Goal: Task Accomplishment & Management: Use online tool/utility

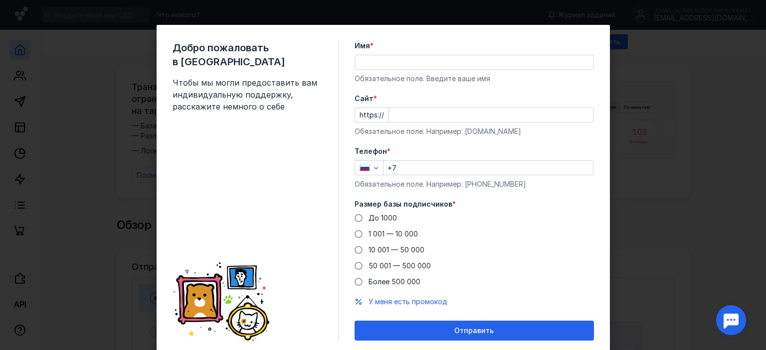
click at [401, 69] on input "Имя *" at bounding box center [474, 62] width 238 height 14
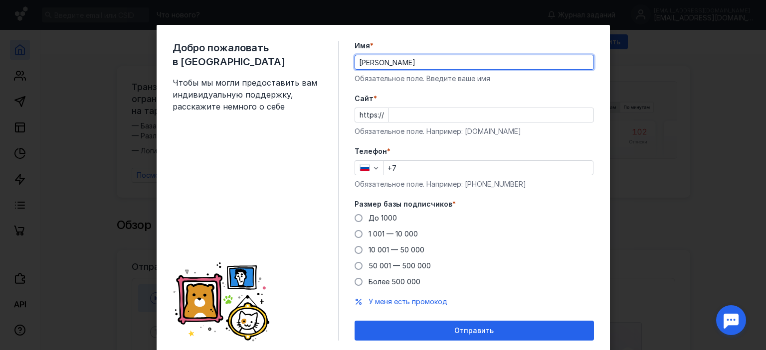
type input "[PERSON_NAME]"
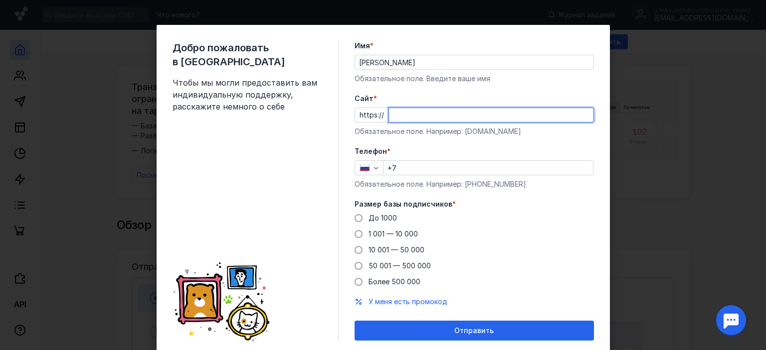
paste input "[DOMAIN_NAME][URL]"
type input "[DOMAIN_NAME][URL]"
click at [463, 172] on input "+7" at bounding box center [487, 168] width 209 height 14
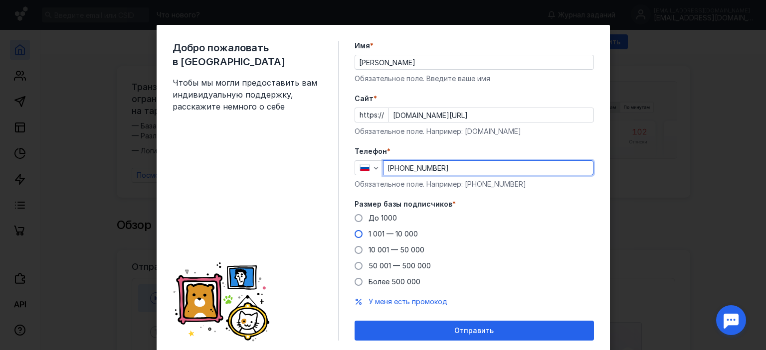
type input "[PHONE_NUMBER]"
click at [354, 234] on span at bounding box center [358, 234] width 8 height 8
click at [0, 0] on input "1 001 — 10 000" at bounding box center [0, 0] width 0 height 0
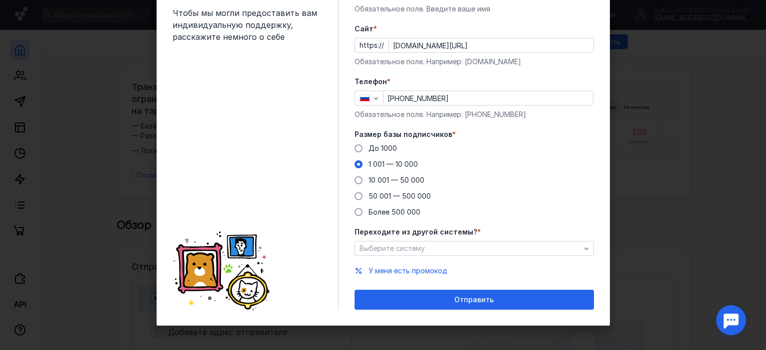
scroll to position [70, 0]
click at [584, 250] on icon "button" at bounding box center [586, 249] width 8 height 8
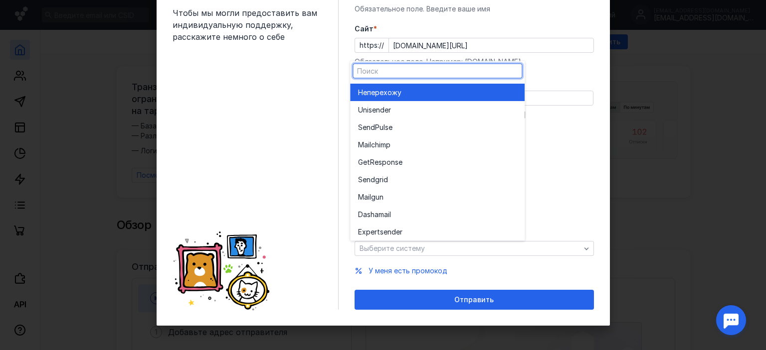
click at [388, 95] on span "перехожу" at bounding box center [384, 93] width 34 height 10
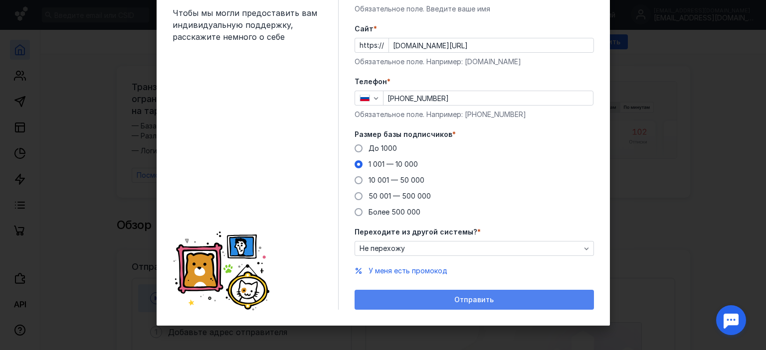
click at [428, 297] on div "Отправить" at bounding box center [473, 300] width 229 height 8
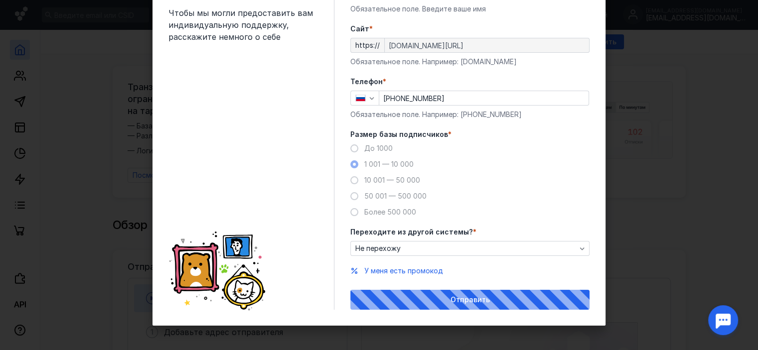
click at [481, 299] on div "Отправить" at bounding box center [469, 300] width 239 height 20
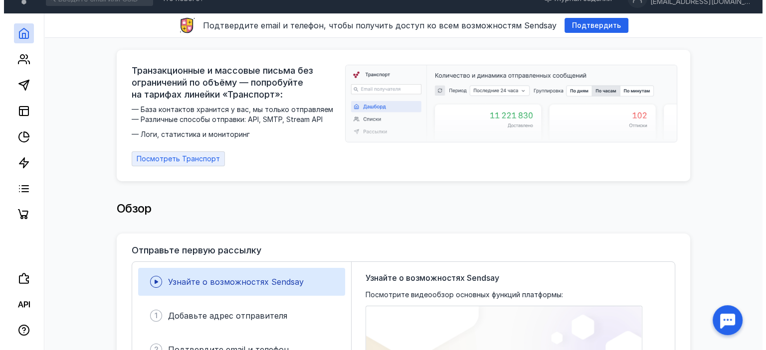
scroll to position [0, 0]
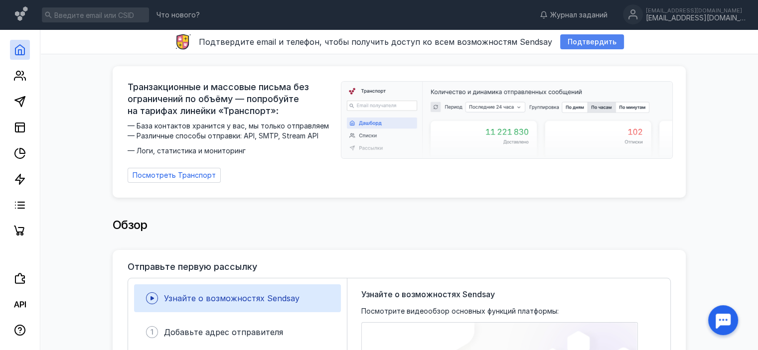
click at [572, 42] on span "Подтвердить" at bounding box center [592, 42] width 49 height 8
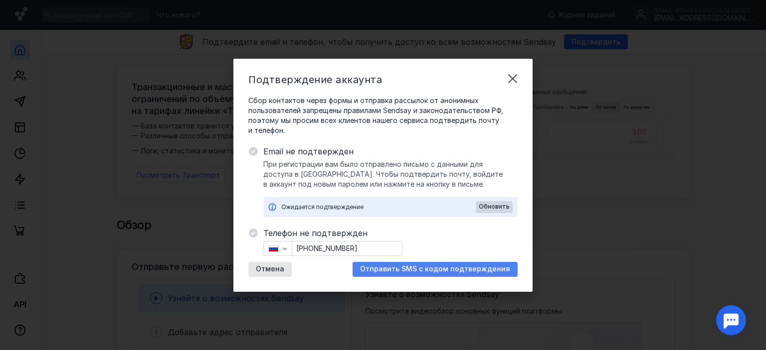
click at [412, 273] on span "Отправить SMS с кодом подтверждения" at bounding box center [435, 269] width 150 height 8
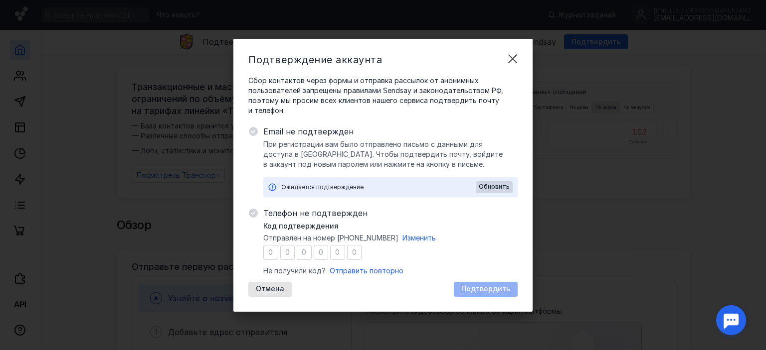
type input "7"
type input "5"
type input "6"
type input "2"
type input "3"
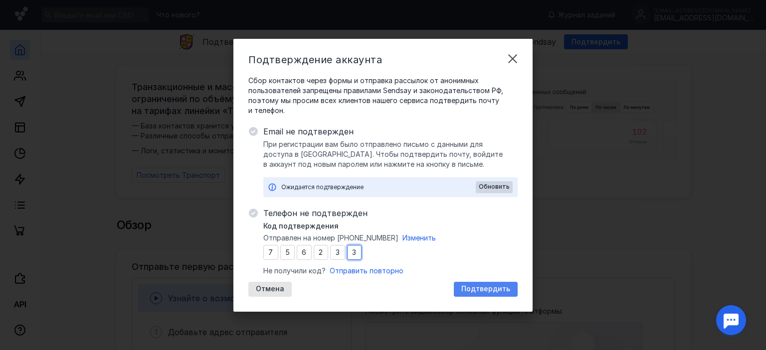
type input "3"
click at [481, 292] on span "Подтвердить" at bounding box center [485, 289] width 49 height 8
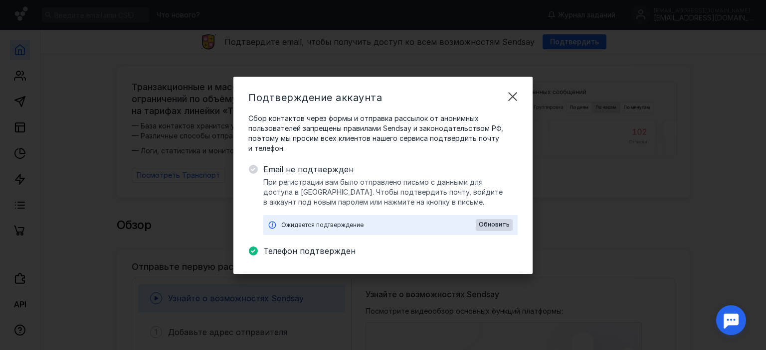
click at [352, 230] on div "Ожидается подтверждение Обновить" at bounding box center [390, 225] width 254 height 20
click at [349, 226] on div "Ожидается подтверждение" at bounding box center [378, 225] width 194 height 10
click at [340, 225] on div "Ожидается подтверждение" at bounding box center [378, 225] width 194 height 10
drag, startPoint x: 338, startPoint y: 225, endPoint x: 323, endPoint y: 216, distance: 17.0
click at [336, 224] on div "Ожидается подтверждение" at bounding box center [378, 225] width 194 height 10
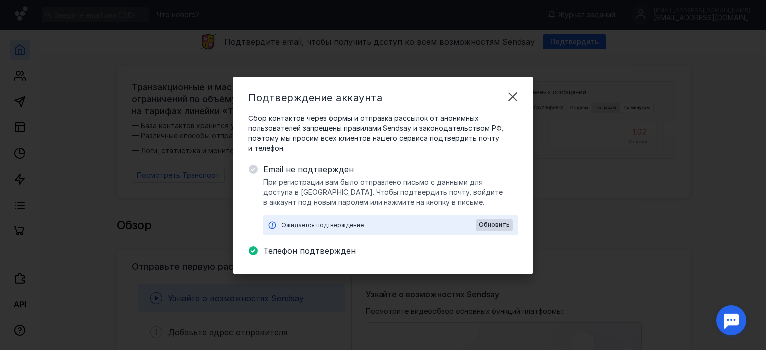
click at [246, 165] on div "Подтверждение аккаунта Сбор контактов через формы и отправка рассылок от аноним…" at bounding box center [382, 175] width 299 height 197
click at [255, 169] on icon at bounding box center [253, 169] width 9 height 9
drag, startPoint x: 253, startPoint y: 167, endPoint x: 429, endPoint y: 212, distance: 181.1
click at [254, 168] on icon at bounding box center [253, 169] width 9 height 9
click at [494, 223] on span "Обновить" at bounding box center [494, 224] width 31 height 7
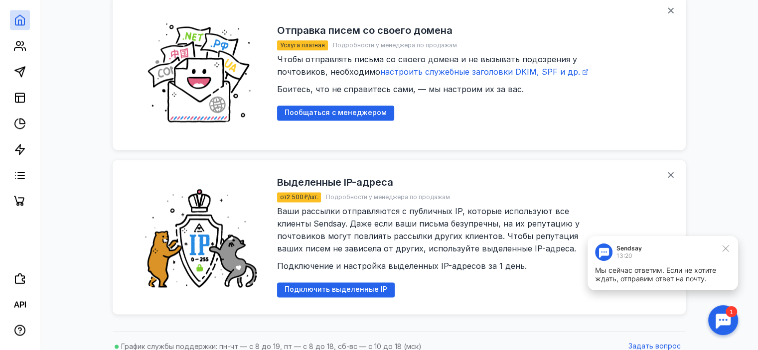
scroll to position [1313, 0]
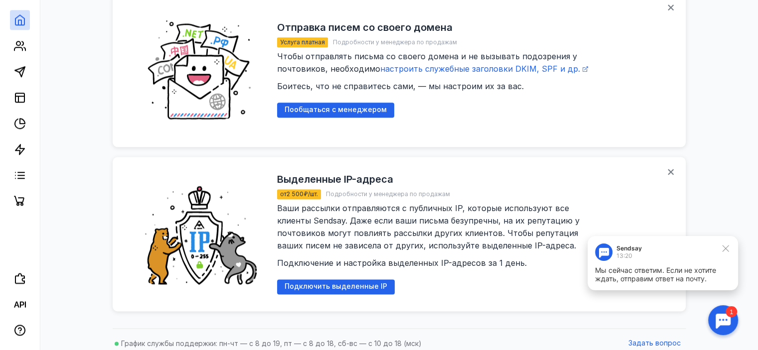
click at [720, 321] on div at bounding box center [723, 320] width 31 height 31
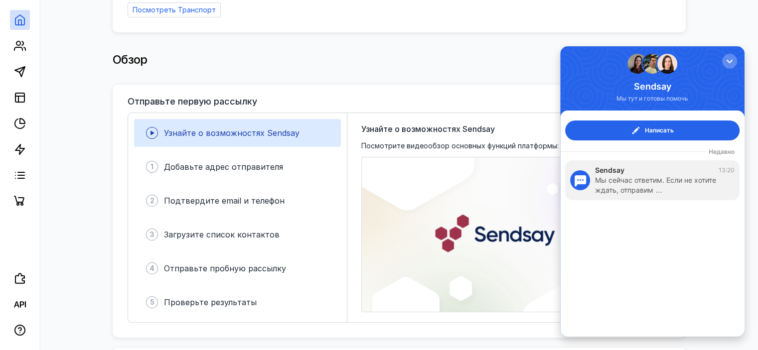
scroll to position [166, 0]
click at [226, 128] on span "Узнайте о возможностях Sendsay" at bounding box center [232, 133] width 136 height 10
click at [727, 62] on div "button" at bounding box center [730, 61] width 10 height 10
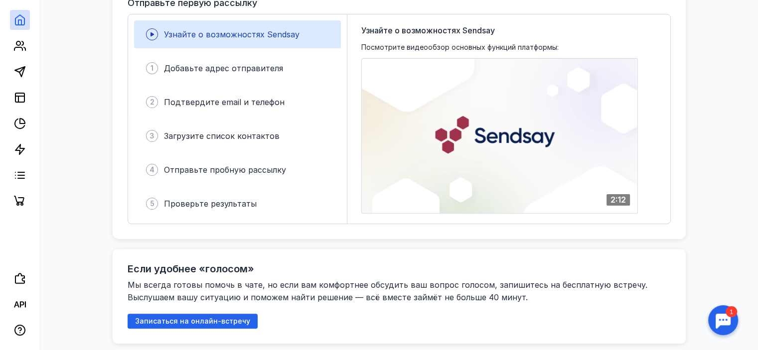
scroll to position [266, 0]
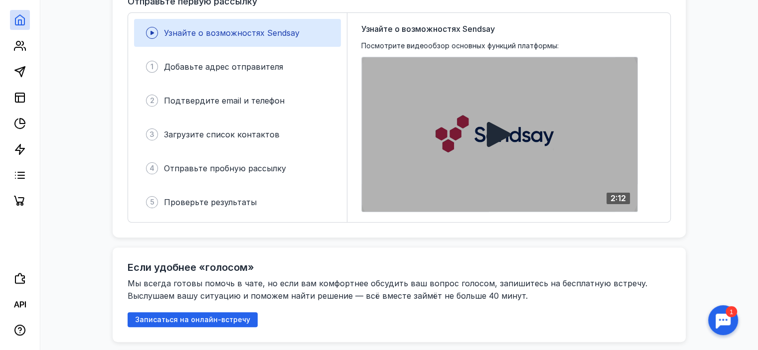
click at [555, 143] on div at bounding box center [500, 134] width 276 height 155
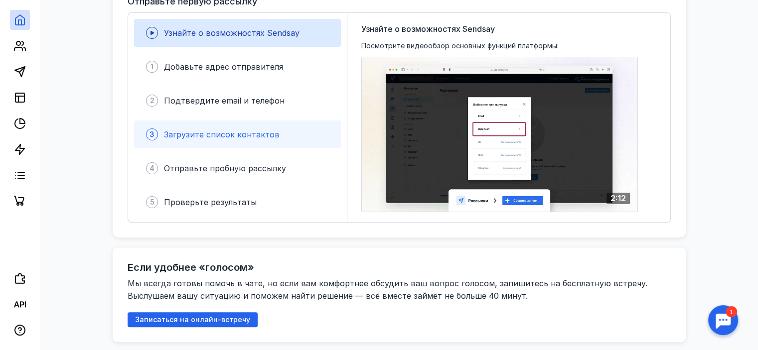
click at [226, 130] on span "Загрузите список контактов" at bounding box center [222, 135] width 116 height 10
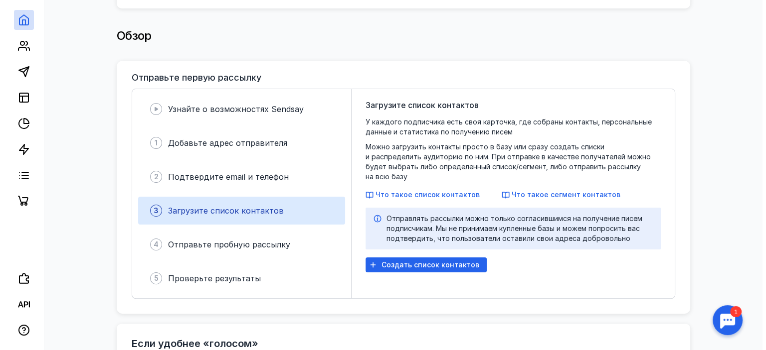
scroll to position [199, 0]
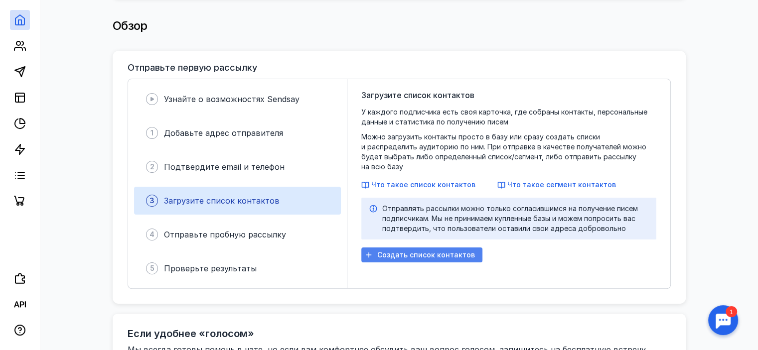
click at [397, 251] on span "Создать список контактов" at bounding box center [426, 255] width 98 height 8
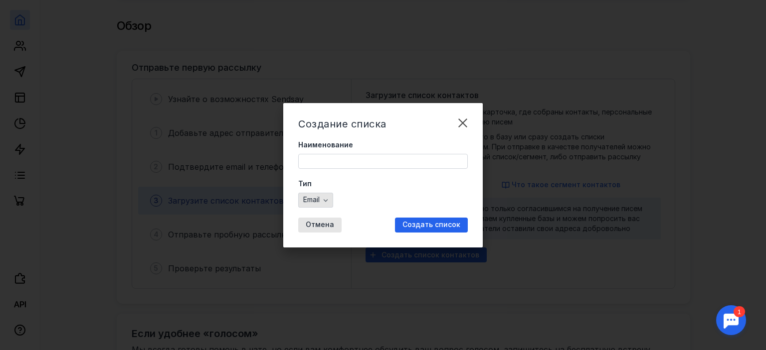
click at [325, 201] on icon "button" at bounding box center [326, 200] width 8 height 8
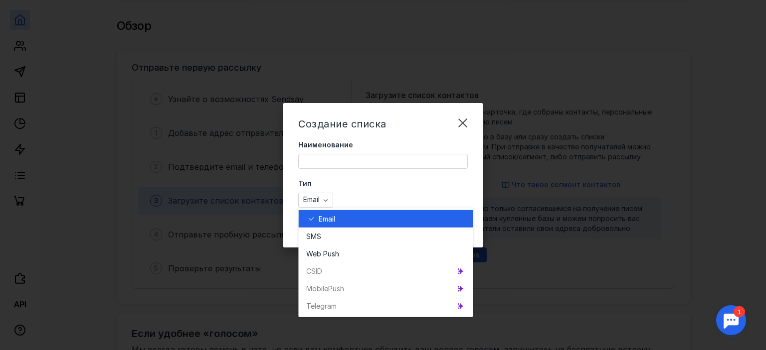
click at [331, 220] on span "Email" at bounding box center [327, 219] width 16 height 10
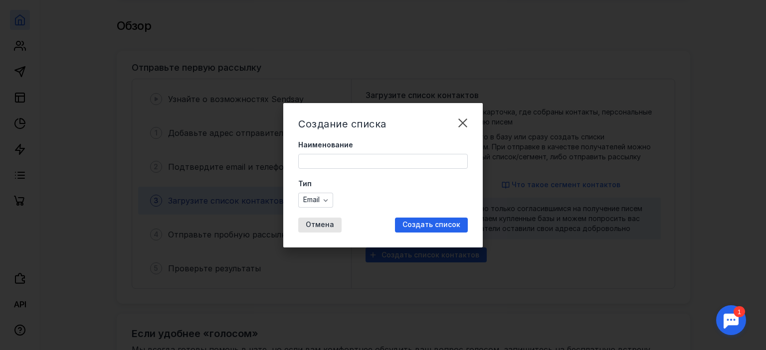
click at [350, 163] on input "Наименование" at bounding box center [383, 162] width 169 height 14
click at [343, 163] on input "Наименование" at bounding box center [383, 162] width 169 height 14
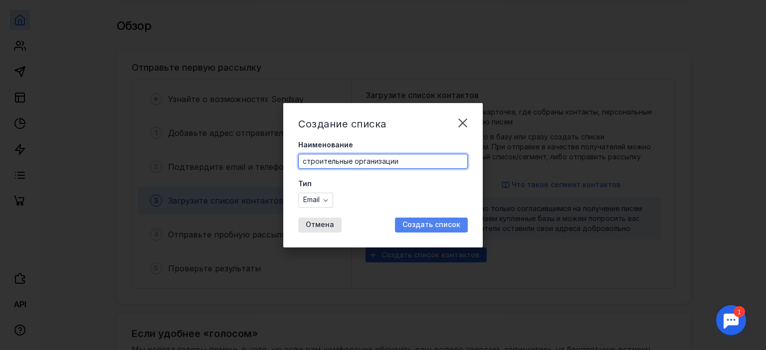
type input "строительные организации"
click at [439, 222] on span "Создать список" at bounding box center [431, 225] width 58 height 8
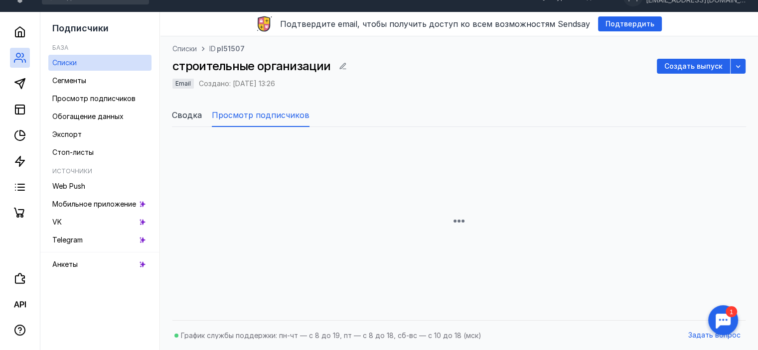
scroll to position [140, 0]
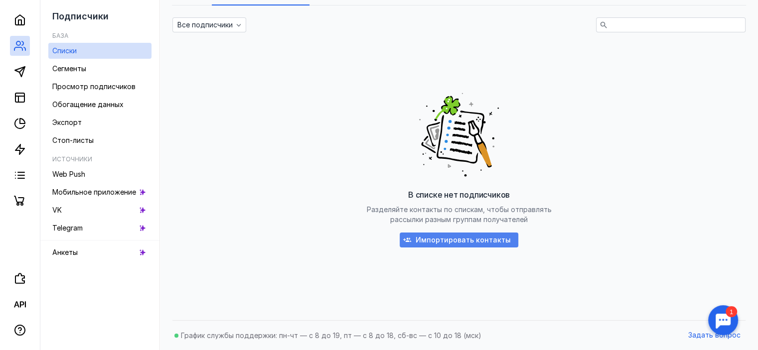
click at [439, 243] on span "Импортировать контакты" at bounding box center [463, 240] width 95 height 8
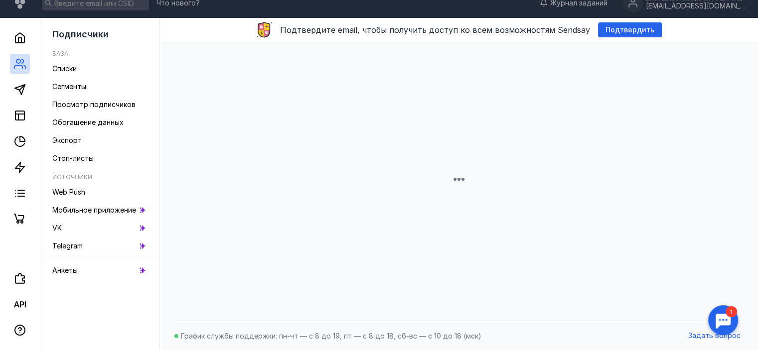
scroll to position [96, 0]
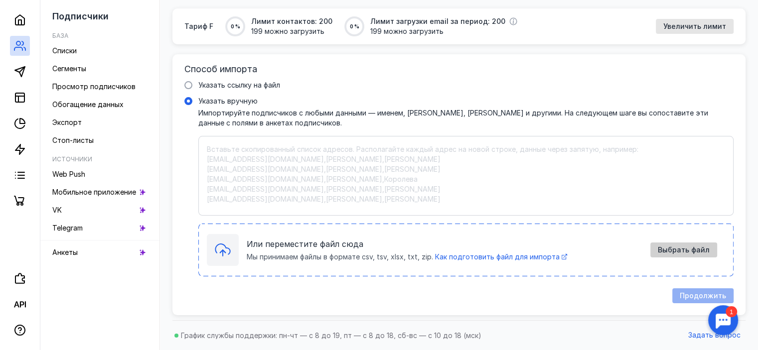
click at [691, 250] on span "Выбрать файл" at bounding box center [684, 250] width 52 height 8
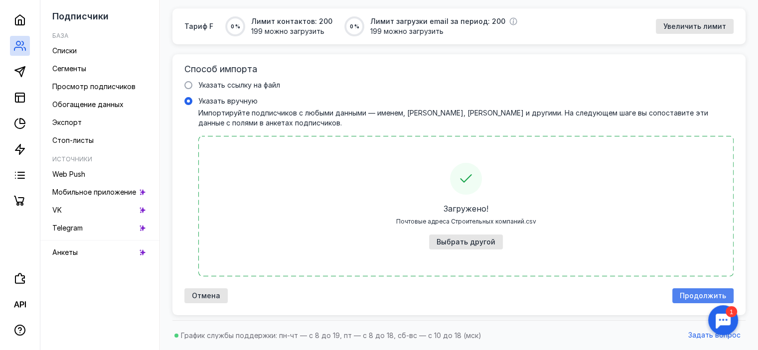
click at [690, 295] on span "Продолжить" at bounding box center [703, 296] width 46 height 8
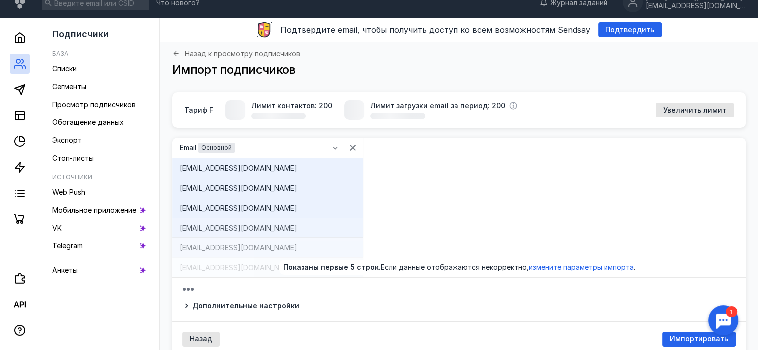
scroll to position [79, 0]
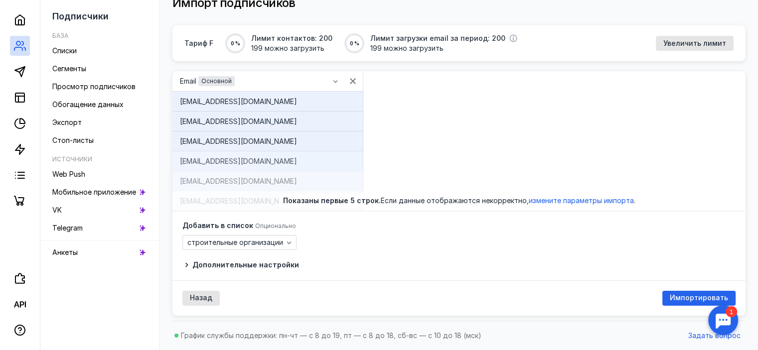
click at [187, 267] on icon at bounding box center [186, 265] width 8 height 8
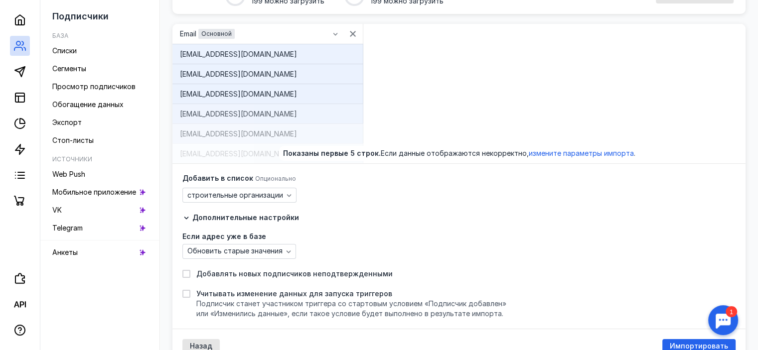
scroll to position [174, 0]
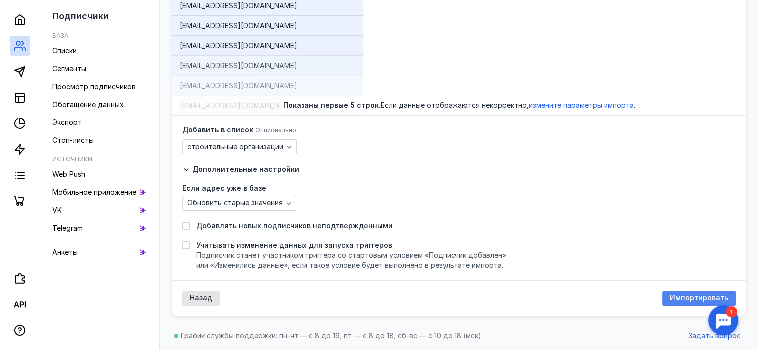
click at [684, 301] on span "Импортировать" at bounding box center [699, 298] width 58 height 8
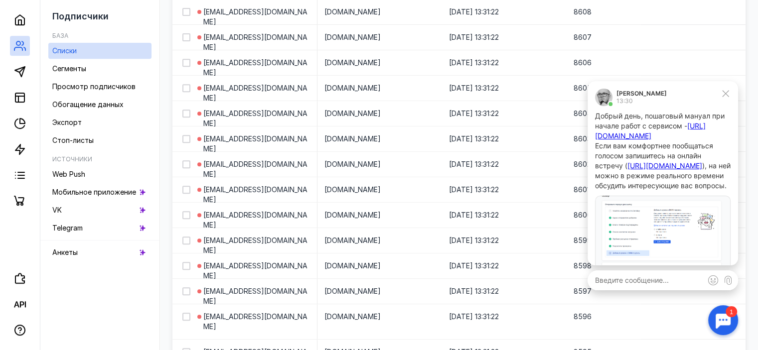
scroll to position [449, 0]
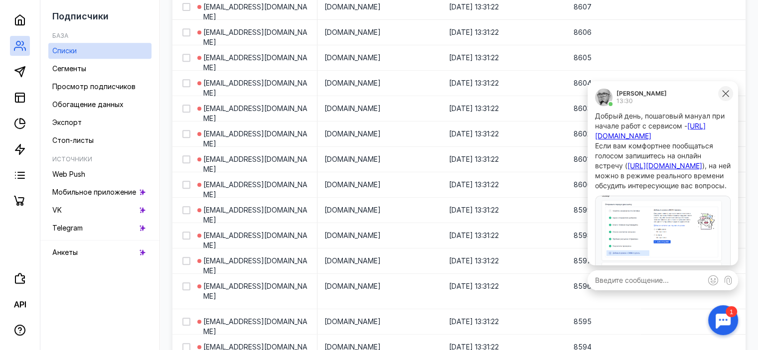
click at [726, 95] on icon at bounding box center [725, 93] width 6 height 6
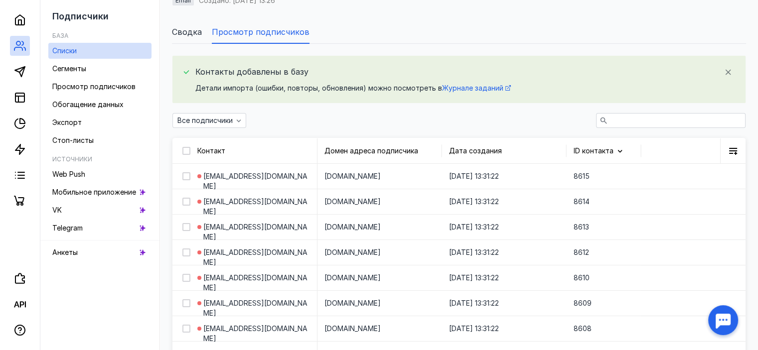
scroll to position [0, 0]
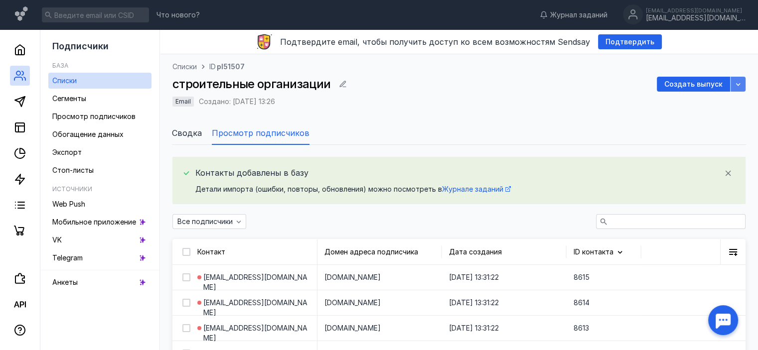
click at [740, 87] on icon "button" at bounding box center [738, 84] width 8 height 8
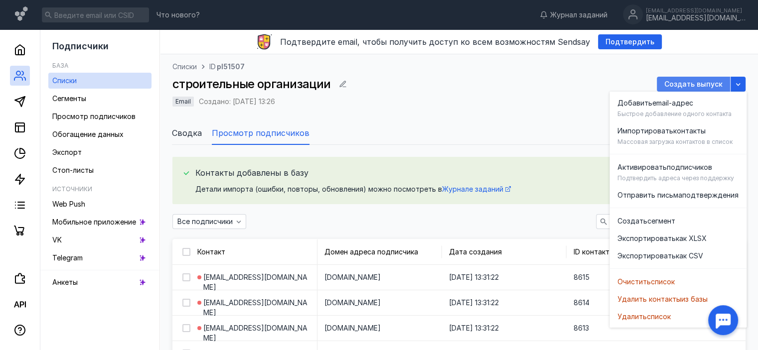
click at [686, 82] on span "Создать выпуск" at bounding box center [694, 84] width 58 height 8
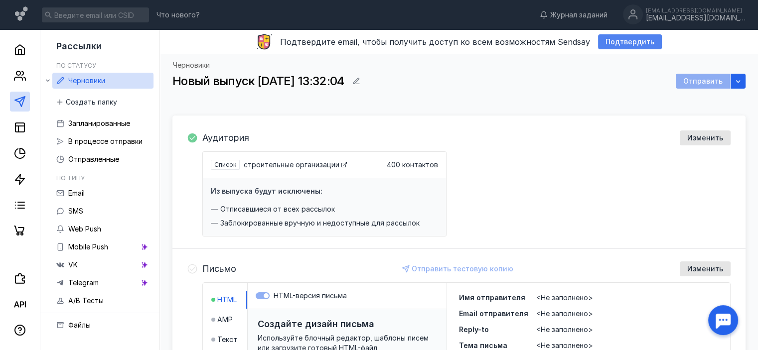
click at [601, 45] on div "Подтвердить" at bounding box center [630, 42] width 59 height 8
